Goal: Information Seeking & Learning: Learn about a topic

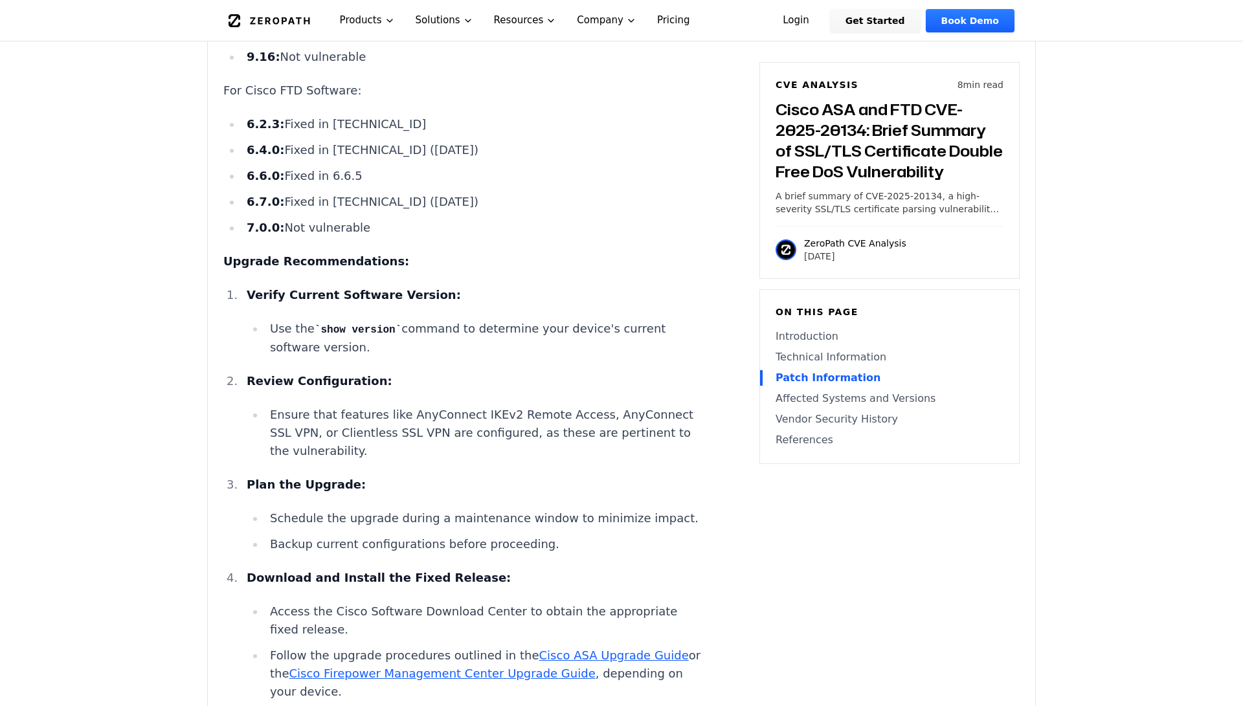
scroll to position [1914, 0]
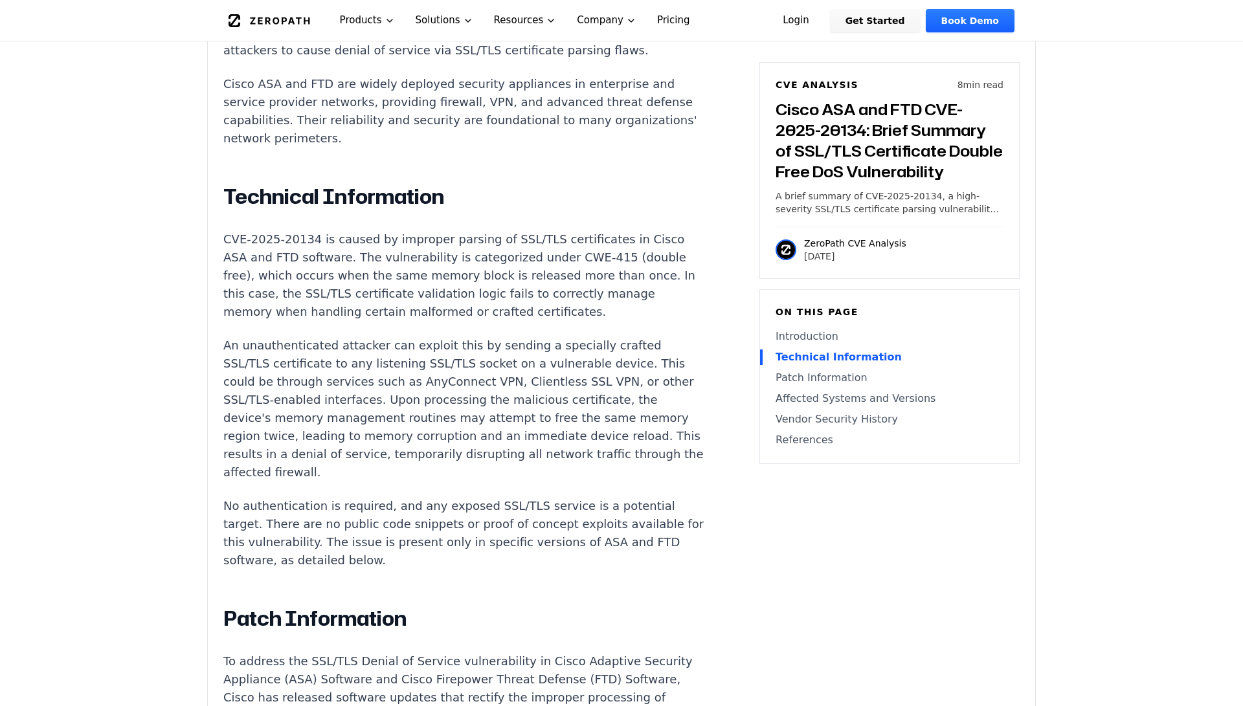
click at [476, 275] on p "CVE-2025-20134 is caused by improper parsing of SSL/TLS certificates in Cisco A…" at bounding box center [464, 275] width 482 height 91
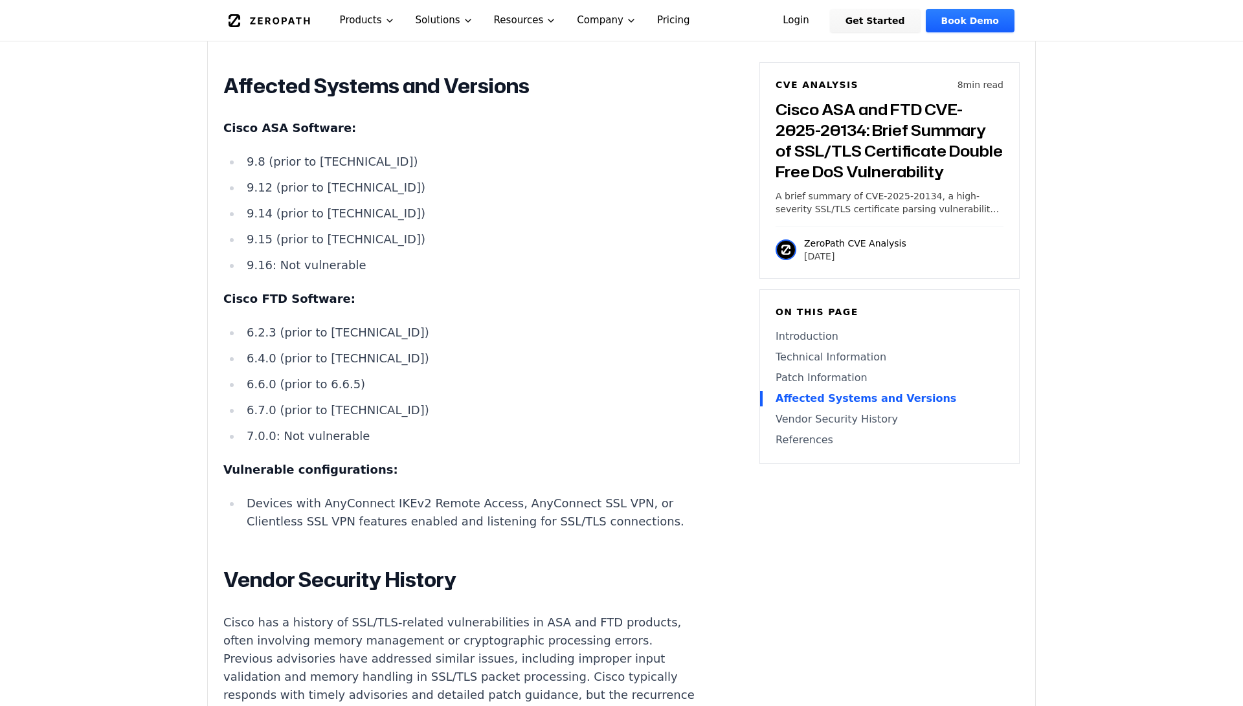
scroll to position [2812, 0]
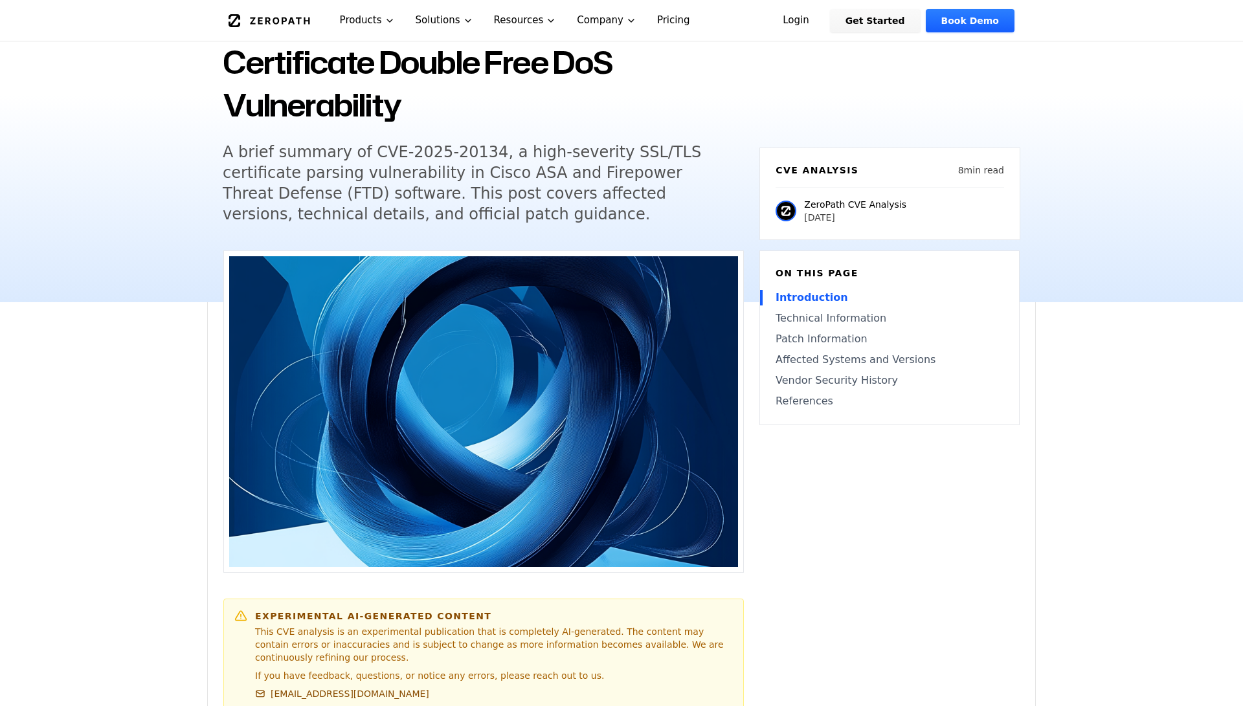
scroll to position [187, 0]
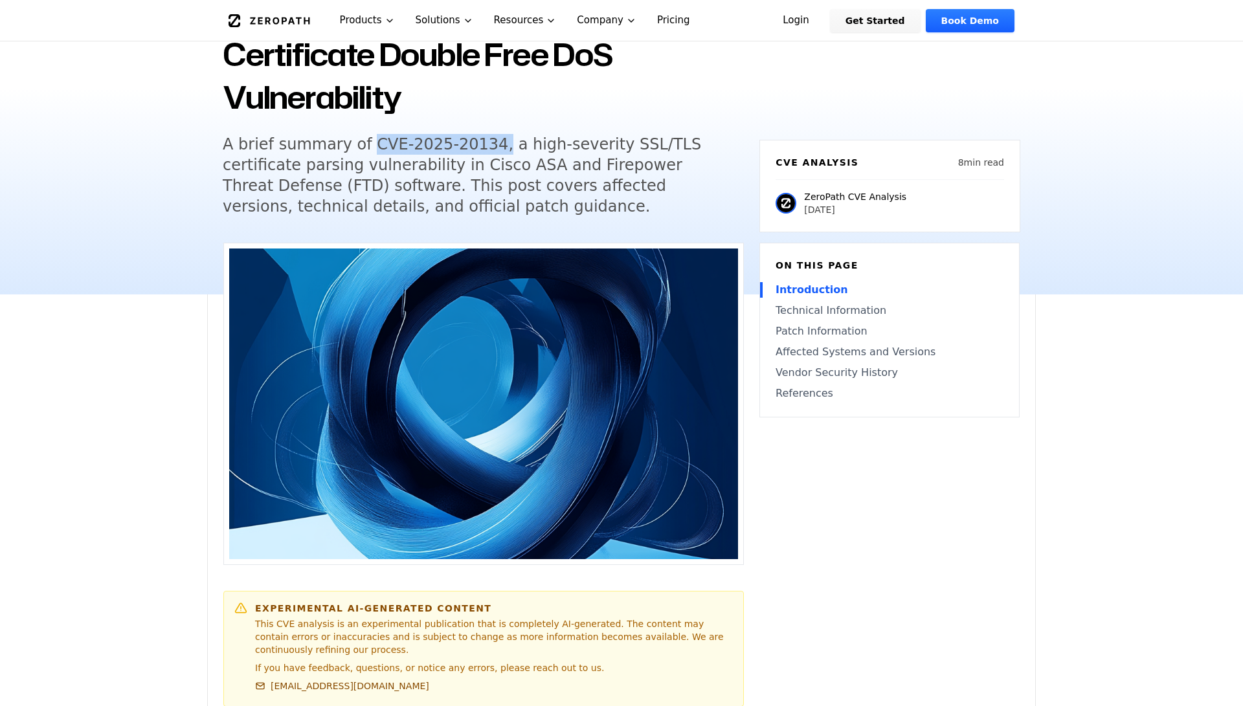
drag, startPoint x: 353, startPoint y: 144, endPoint x: 478, endPoint y: 144, distance: 125.0
click at [478, 144] on h5 "A brief summary of CVE-2025-20134, a high-severity SSL/TLS certificate parsing …" at bounding box center [471, 175] width 497 height 83
copy h5 "CVE-2025-20134,"
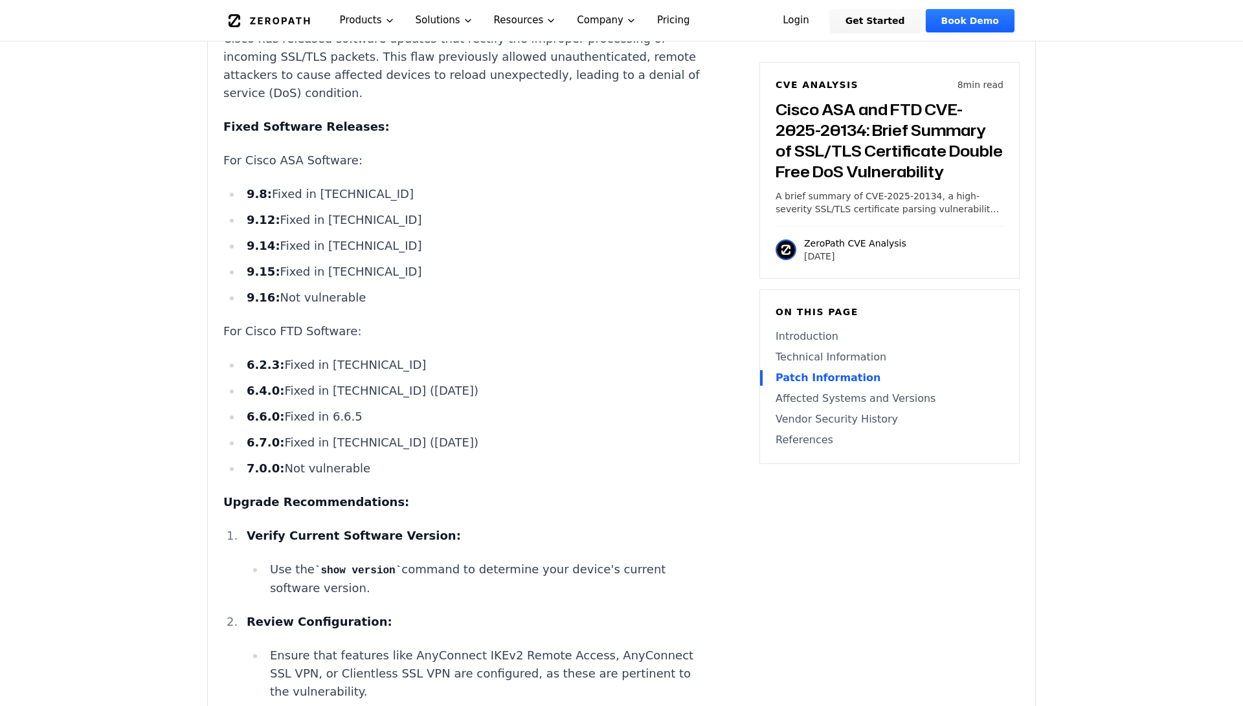
scroll to position [1605, 0]
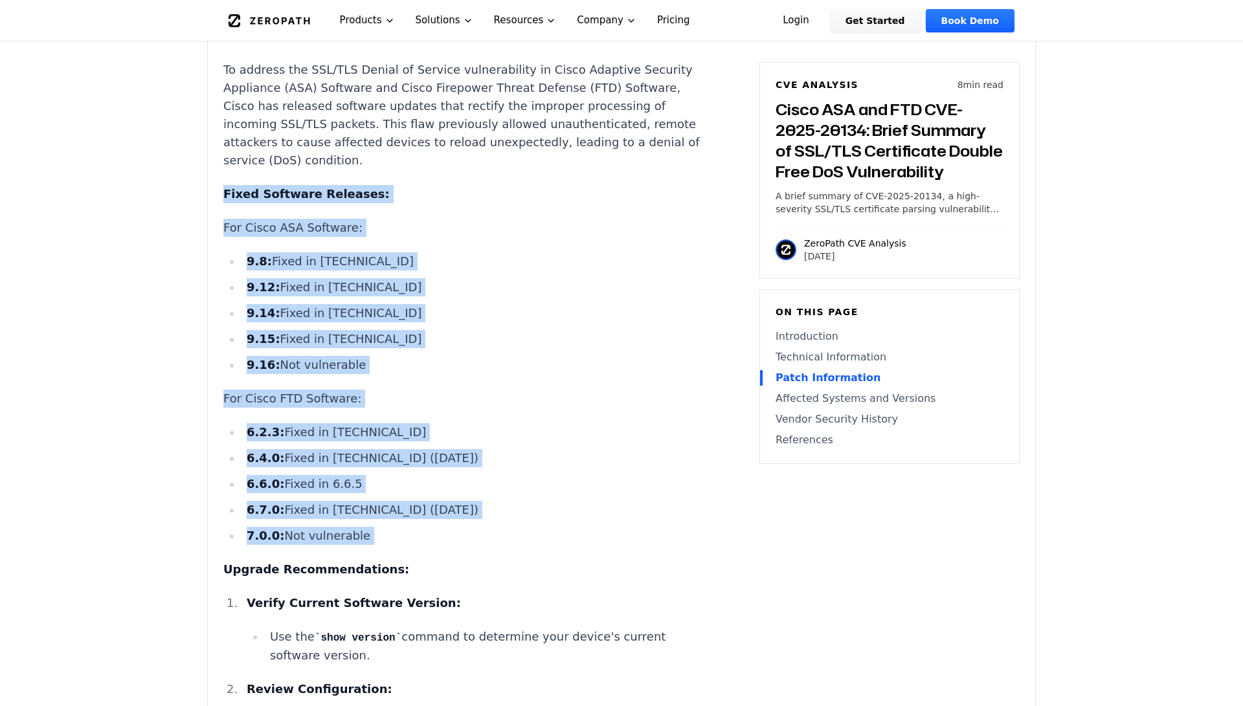
drag, startPoint x: 221, startPoint y: 151, endPoint x: 504, endPoint y: 506, distance: 454.2
click at [504, 506] on div "Experimental AI-Generated Content This CVE analysis is an experimental publicat…" at bounding box center [621, 517] width 827 height 3385
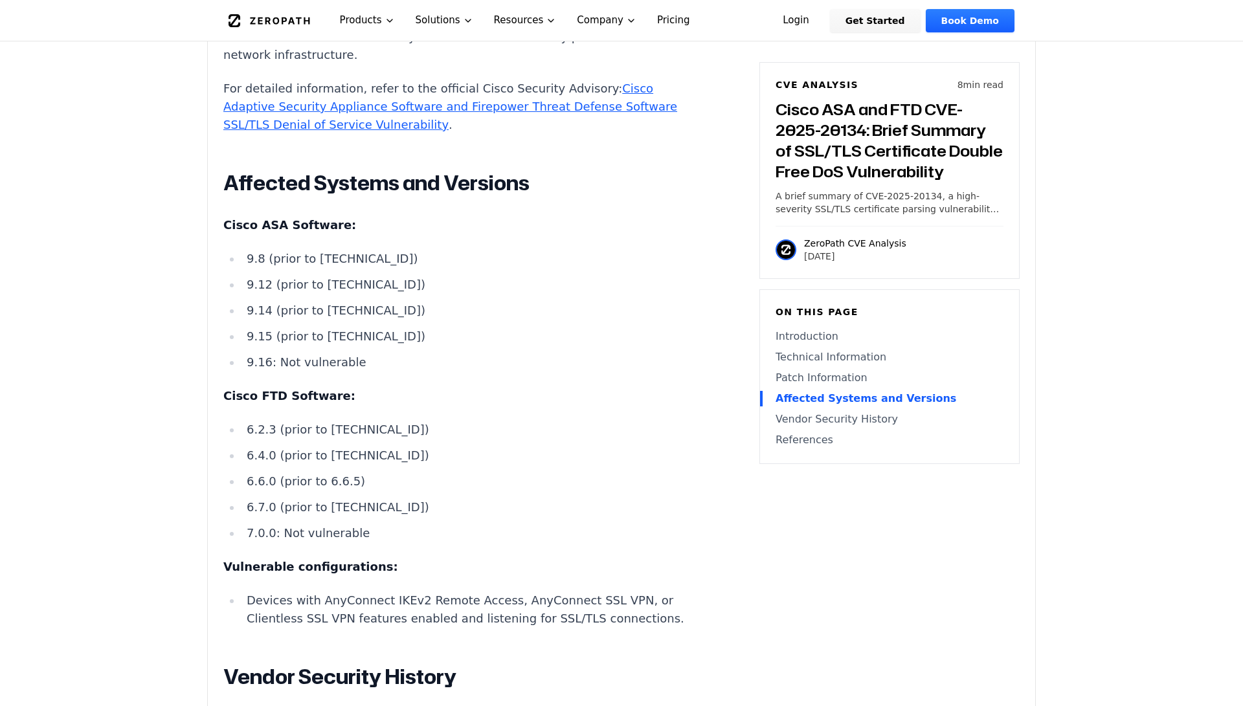
scroll to position [2714, 0]
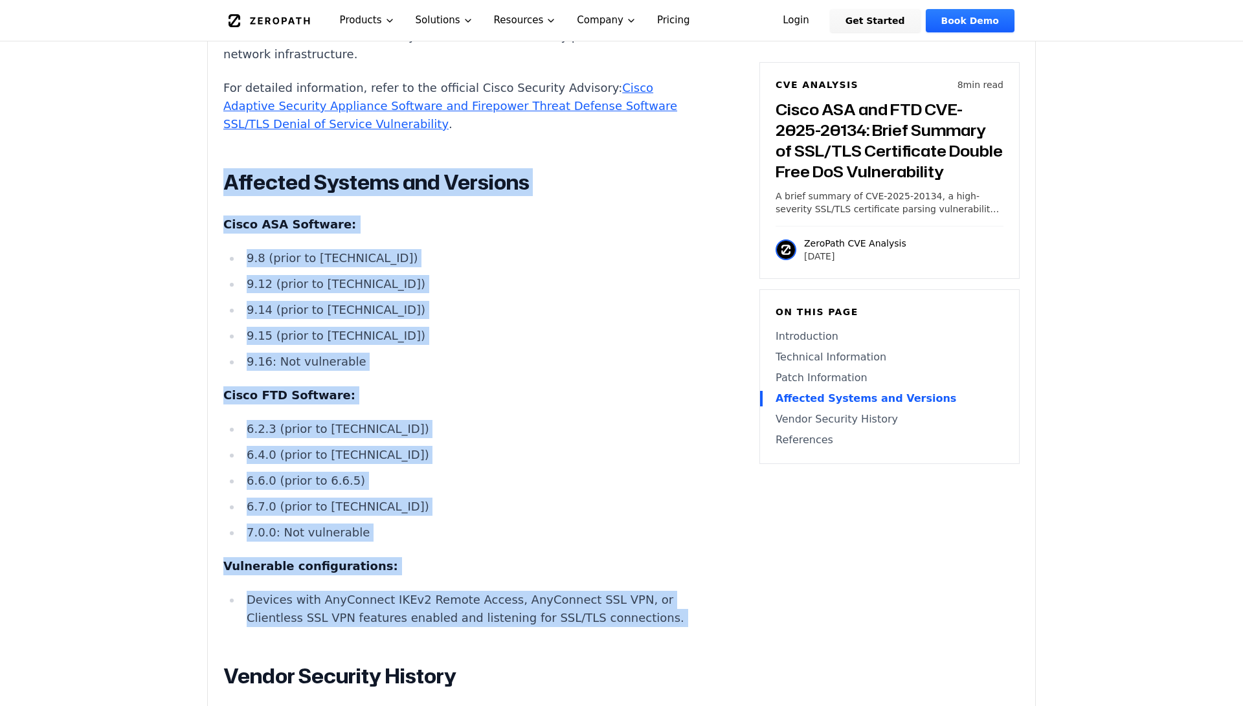
drag, startPoint x: 227, startPoint y: 122, endPoint x: 669, endPoint y: 572, distance: 631.3
copy div "Affected Systems and Versions Cisco ASA Software: 9.8 (prior to [TECHNICAL_ID])…"
